Goal: Information Seeking & Learning: Learn about a topic

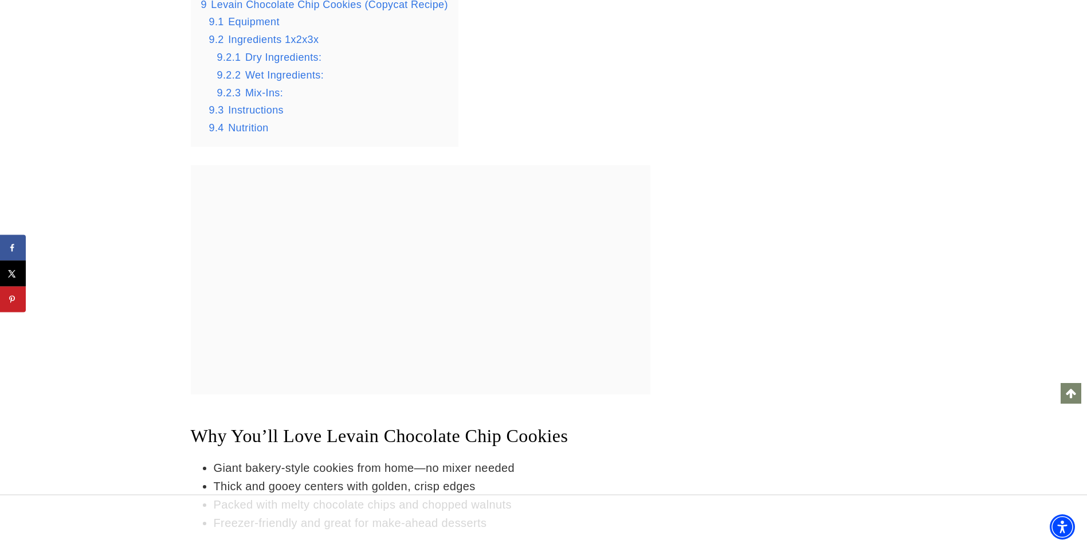
scroll to position [1941, 0]
